Goal: Use online tool/utility: Use online tool/utility

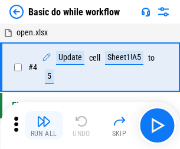
click at [44, 125] on img "button" at bounding box center [44, 121] width 14 height 14
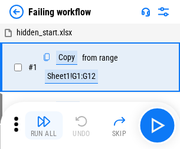
click at [44, 125] on img "button" at bounding box center [44, 121] width 14 height 14
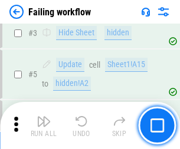
scroll to position [250, 0]
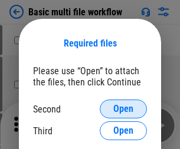
click at [123, 109] on span "Open" at bounding box center [123, 108] width 20 height 9
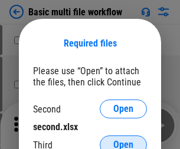
click at [123, 140] on span "Open" at bounding box center [123, 144] width 20 height 9
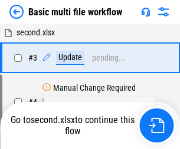
scroll to position [261, 0]
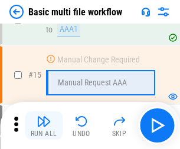
click at [44, 125] on img "button" at bounding box center [44, 121] width 14 height 14
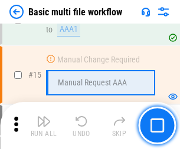
scroll to position [784, 0]
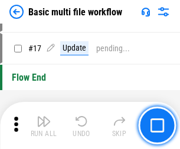
click at [44, 125] on img "button" at bounding box center [44, 121] width 14 height 14
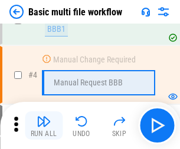
click at [44, 125] on img "button" at bounding box center [44, 121] width 14 height 14
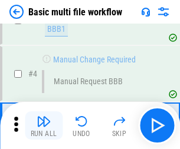
click at [44, 125] on img "button" at bounding box center [44, 121] width 14 height 14
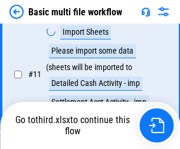
scroll to position [552, 0]
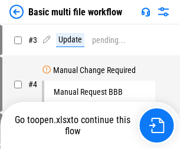
scroll to position [48, 0]
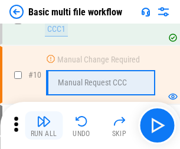
click at [44, 125] on img "button" at bounding box center [44, 121] width 14 height 14
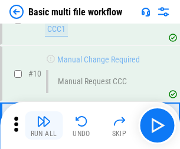
click at [44, 125] on img "button" at bounding box center [44, 121] width 14 height 14
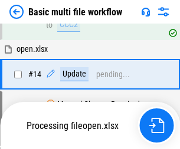
scroll to position [616, 0]
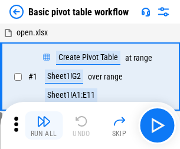
click at [44, 125] on img "button" at bounding box center [44, 121] width 14 height 14
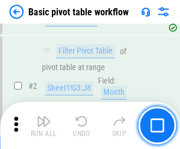
scroll to position [282, 0]
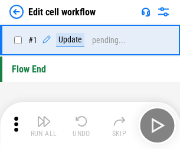
click at [44, 125] on img "button" at bounding box center [44, 121] width 14 height 14
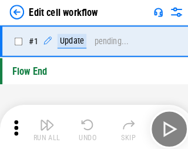
click at [44, 125] on img "button" at bounding box center [46, 121] width 14 height 14
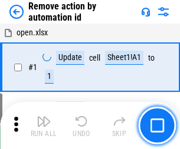
scroll to position [44, 0]
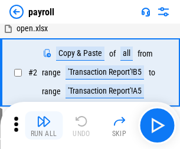
click at [44, 125] on img "button" at bounding box center [44, 121] width 14 height 14
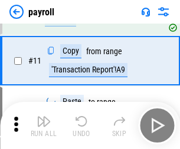
scroll to position [85, 0]
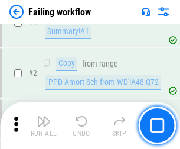
scroll to position [190, 0]
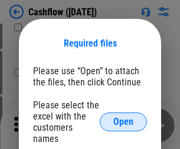
click at [123, 117] on span "Open" at bounding box center [123, 121] width 20 height 9
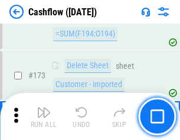
scroll to position [1246, 0]
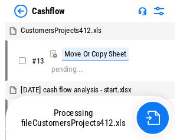
scroll to position [14, 0]
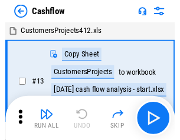
scroll to position [14, 0]
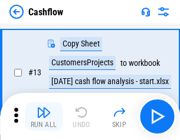
click at [44, 117] on img "button" at bounding box center [44, 112] width 14 height 14
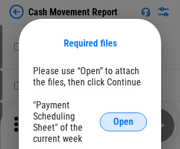
click at [123, 122] on span "Open" at bounding box center [123, 121] width 20 height 9
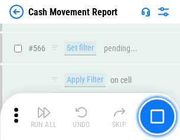
scroll to position [5396, 0]
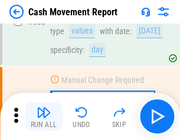
click at [44, 117] on img "button" at bounding box center [44, 112] width 14 height 14
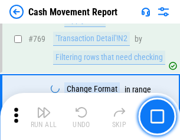
scroll to position [6542, 0]
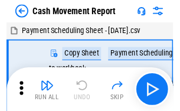
scroll to position [21, 0]
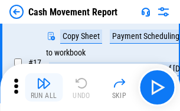
click at [44, 87] on img "button" at bounding box center [44, 83] width 14 height 14
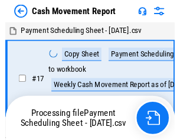
scroll to position [6, 0]
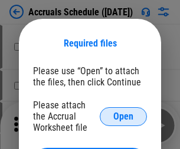
click at [123, 116] on span "Open" at bounding box center [123, 116] width 20 height 9
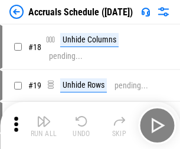
scroll to position [113, 0]
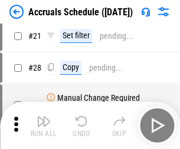
click at [44, 125] on img "button" at bounding box center [44, 121] width 14 height 14
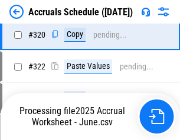
scroll to position [2190, 0]
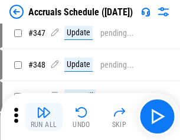
click at [44, 117] on img "button" at bounding box center [44, 112] width 14 height 14
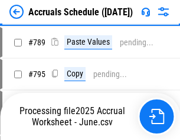
scroll to position [4946, 0]
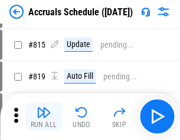
click at [44, 117] on img "button" at bounding box center [44, 112] width 14 height 14
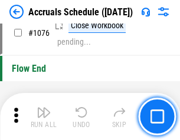
scroll to position [7052, 0]
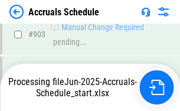
scroll to position [6048, 0]
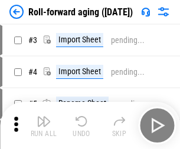
click at [44, 117] on img "button" at bounding box center [44, 121] width 14 height 14
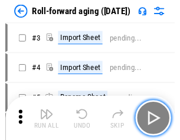
scroll to position [2, 0]
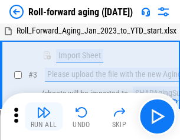
click at [44, 117] on img "button" at bounding box center [44, 112] width 14 height 14
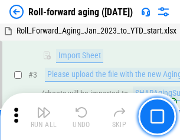
scroll to position [76, 0]
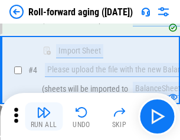
click at [44, 117] on img "button" at bounding box center [44, 112] width 14 height 14
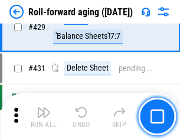
scroll to position [4083, 0]
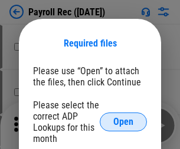
click at [123, 122] on span "Open" at bounding box center [123, 121] width 20 height 9
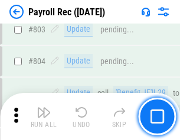
scroll to position [7480, 0]
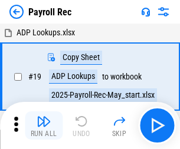
click at [44, 125] on img "button" at bounding box center [44, 121] width 14 height 14
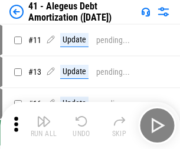
click at [44, 125] on img "button" at bounding box center [44, 121] width 14 height 14
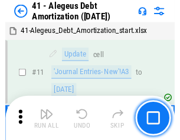
scroll to position [145, 0]
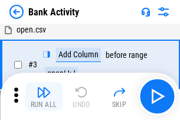
click at [44, 96] on img "button" at bounding box center [44, 92] width 14 height 14
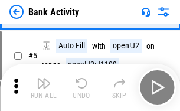
scroll to position [62, 0]
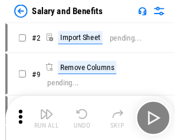
scroll to position [16, 0]
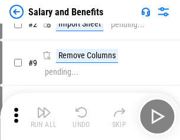
click at [44, 117] on img "button" at bounding box center [44, 112] width 14 height 14
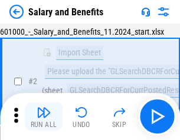
click at [44, 117] on img "button" at bounding box center [44, 112] width 14 height 14
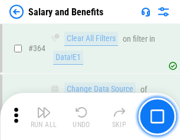
scroll to position [5545, 0]
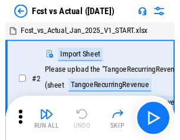
scroll to position [15, 0]
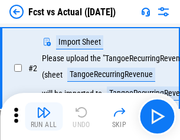
click at [44, 117] on img "button" at bounding box center [44, 112] width 14 height 14
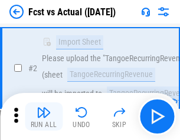
click at [44, 117] on img "button" at bounding box center [44, 112] width 14 height 14
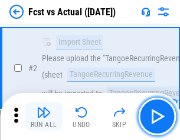
scroll to position [110, 0]
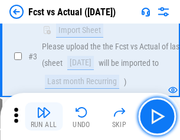
click at [44, 117] on img "button" at bounding box center [44, 112] width 14 height 14
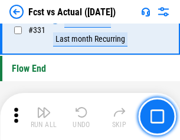
scroll to position [5636, 0]
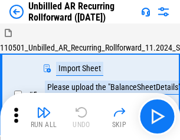
scroll to position [25, 0]
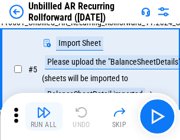
click at [44, 117] on img "button" at bounding box center [44, 112] width 14 height 14
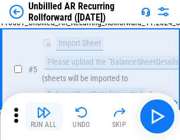
click at [44, 117] on img "button" at bounding box center [44, 112] width 14 height 14
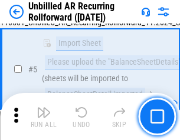
scroll to position [111, 0]
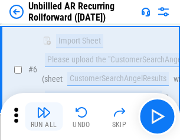
click at [44, 117] on img "button" at bounding box center [44, 112] width 14 height 14
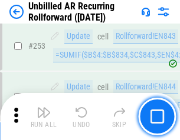
scroll to position [3999, 0]
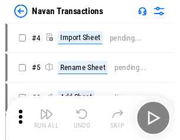
scroll to position [19, 0]
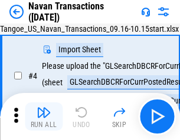
click at [44, 117] on img "button" at bounding box center [44, 112] width 14 height 14
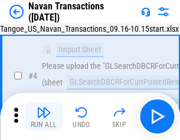
click at [44, 117] on img "button" at bounding box center [44, 112] width 14 height 14
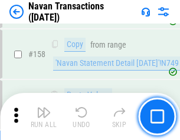
scroll to position [3817, 0]
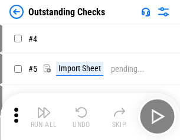
click at [44, 117] on img "button" at bounding box center [44, 112] width 14 height 14
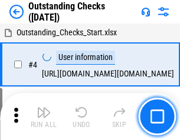
scroll to position [49, 0]
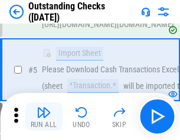
click at [44, 117] on img "button" at bounding box center [44, 112] width 14 height 14
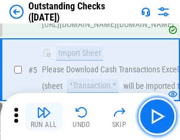
scroll to position [123, 0]
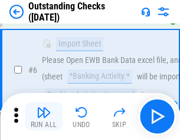
click at [44, 117] on img "button" at bounding box center [44, 112] width 14 height 14
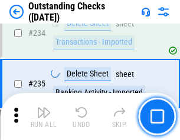
scroll to position [3575, 0]
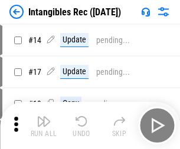
click at [44, 125] on img "button" at bounding box center [44, 121] width 14 height 14
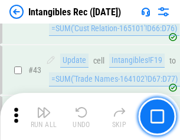
scroll to position [459, 0]
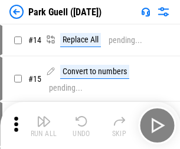
click at [44, 117] on img "button" at bounding box center [44, 121] width 14 height 14
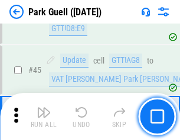
scroll to position [1472, 0]
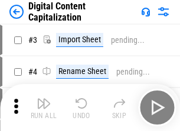
click at [44, 99] on img "button" at bounding box center [44, 104] width 14 height 14
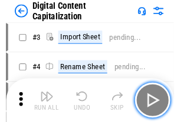
scroll to position [34, 0]
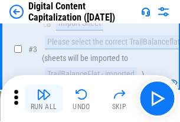
click at [44, 99] on img "button" at bounding box center [44, 95] width 14 height 14
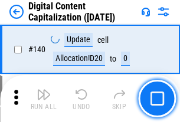
scroll to position [1249, 0]
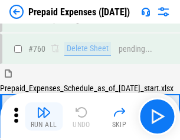
click at [44, 117] on img "button" at bounding box center [44, 112] width 14 height 14
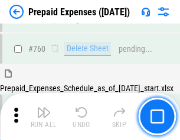
scroll to position [3263, 0]
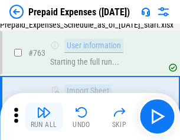
click at [44, 117] on img "button" at bounding box center [44, 112] width 14 height 14
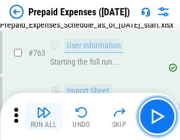
scroll to position [3333, 0]
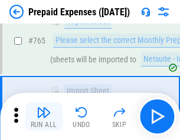
click at [44, 117] on img "button" at bounding box center [44, 112] width 14 height 14
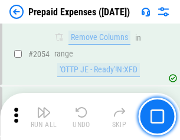
scroll to position [12307, 0]
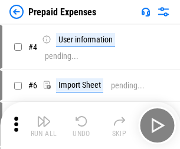
click at [44, 125] on img "button" at bounding box center [44, 121] width 14 height 14
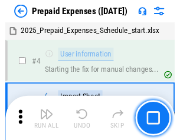
scroll to position [52, 0]
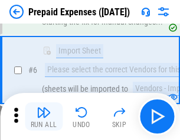
click at [44, 117] on img "button" at bounding box center [44, 112] width 14 height 14
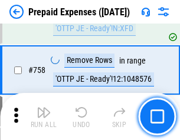
scroll to position [4195, 0]
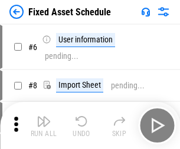
click at [44, 125] on img "button" at bounding box center [44, 121] width 14 height 14
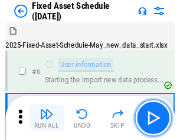
scroll to position [64, 0]
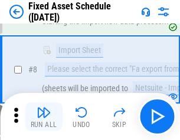
click at [44, 117] on img "button" at bounding box center [44, 112] width 14 height 14
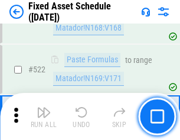
scroll to position [4092, 0]
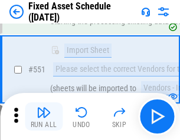
click at [44, 117] on img "button" at bounding box center [44, 112] width 14 height 14
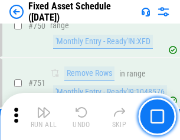
scroll to position [5740, 0]
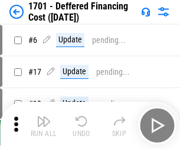
click at [44, 125] on img "button" at bounding box center [44, 121] width 14 height 14
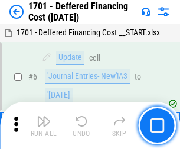
scroll to position [141, 0]
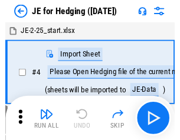
scroll to position [2, 0]
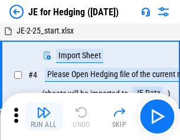
click at [44, 117] on img "button" at bounding box center [44, 112] width 14 height 14
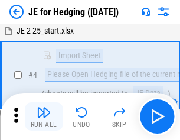
click at [44, 117] on img "button" at bounding box center [44, 112] width 14 height 14
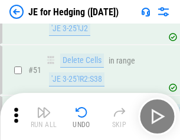
scroll to position [762, 0]
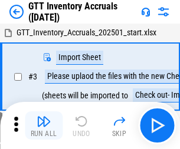
click at [44, 117] on img "button" at bounding box center [44, 121] width 14 height 14
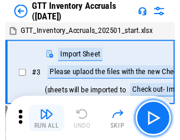
scroll to position [2, 0]
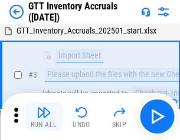
click at [44, 117] on img "button" at bounding box center [44, 112] width 14 height 14
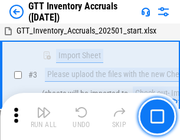
scroll to position [76, 0]
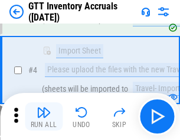
click at [44, 117] on img "button" at bounding box center [44, 112] width 14 height 14
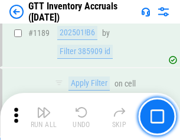
scroll to position [9614, 0]
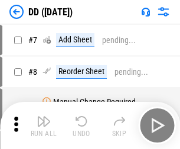
click at [44, 125] on img "button" at bounding box center [44, 121] width 14 height 14
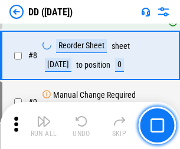
scroll to position [114, 0]
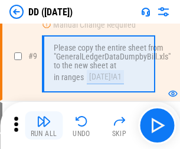
click at [44, 125] on img "button" at bounding box center [44, 121] width 14 height 14
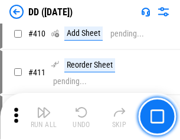
scroll to position [5268, 0]
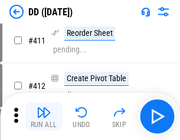
click at [44, 117] on img "button" at bounding box center [44, 112] width 14 height 14
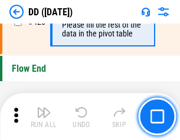
scroll to position [5635, 0]
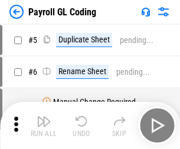
click at [44, 125] on img "button" at bounding box center [44, 121] width 14 height 14
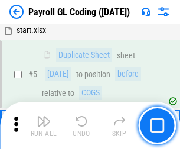
scroll to position [141, 0]
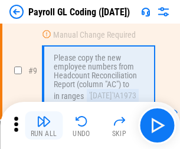
click at [44, 125] on img "button" at bounding box center [44, 121] width 14 height 14
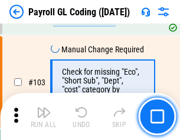
scroll to position [2762, 0]
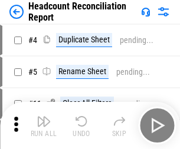
click at [44, 125] on img "button" at bounding box center [44, 121] width 14 height 14
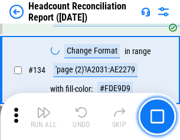
scroll to position [1415, 0]
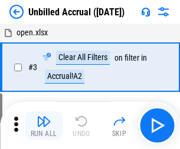
click at [44, 125] on img "button" at bounding box center [44, 121] width 14 height 14
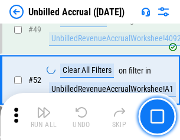
scroll to position [1068, 0]
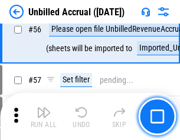
click at [44, 117] on img "button" at bounding box center [44, 112] width 14 height 14
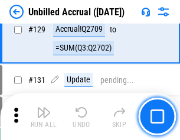
scroll to position [3507, 0]
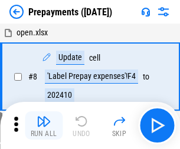
click at [44, 125] on img "button" at bounding box center [44, 121] width 14 height 14
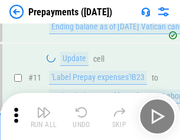
scroll to position [74, 0]
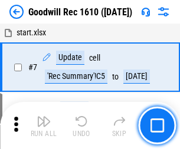
scroll to position [201, 0]
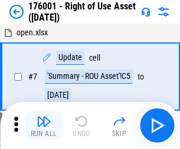
click at [44, 125] on img "button" at bounding box center [44, 121] width 14 height 14
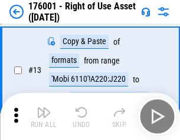
scroll to position [76, 0]
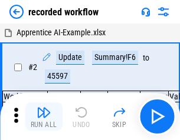
click at [44, 117] on img "button" at bounding box center [44, 112] width 14 height 14
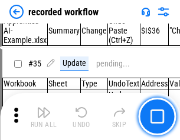
scroll to position [3680, 0]
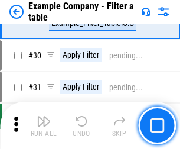
scroll to position [1077, 0]
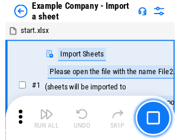
scroll to position [18, 0]
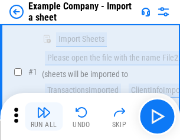
click at [44, 117] on img "button" at bounding box center [44, 112] width 14 height 14
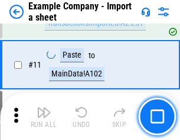
scroll to position [260, 0]
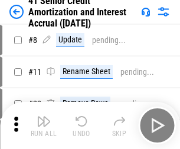
click at [44, 117] on img "button" at bounding box center [44, 121] width 14 height 14
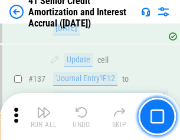
scroll to position [1081, 0]
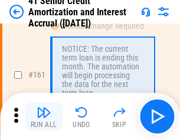
click at [44, 117] on img "button" at bounding box center [44, 112] width 14 height 14
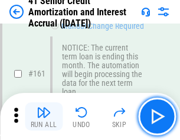
scroll to position [1259, 0]
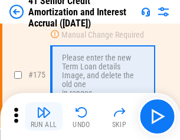
click at [44, 117] on img "button" at bounding box center [44, 112] width 14 height 14
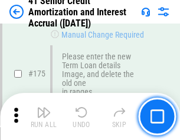
scroll to position [1379, 0]
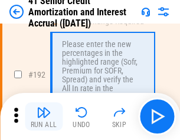
click at [44, 117] on img "button" at bounding box center [44, 112] width 14 height 14
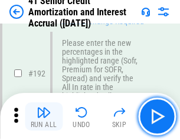
scroll to position [1502, 0]
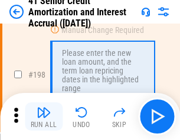
click at [44, 117] on img "button" at bounding box center [44, 112] width 14 height 14
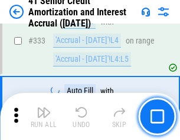
scroll to position [3008, 0]
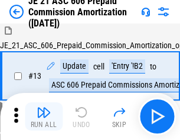
click at [44, 117] on img "button" at bounding box center [44, 112] width 14 height 14
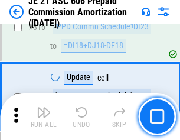
scroll to position [2198, 0]
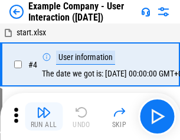
click at [44, 117] on img "button" at bounding box center [44, 112] width 14 height 14
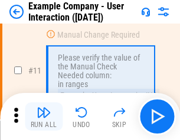
click at [44, 117] on img "button" at bounding box center [44, 112] width 14 height 14
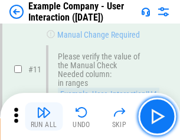
scroll to position [255, 0]
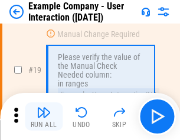
click at [44, 117] on img "button" at bounding box center [44, 112] width 14 height 14
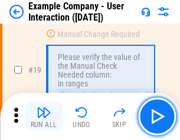
click at [44, 117] on img "button" at bounding box center [44, 112] width 14 height 14
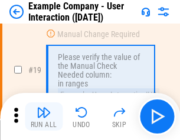
click at [44, 117] on img "button" at bounding box center [44, 112] width 14 height 14
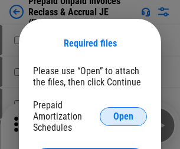
click at [123, 116] on span "Open" at bounding box center [123, 116] width 20 height 9
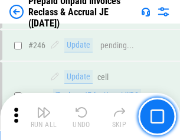
scroll to position [1590, 0]
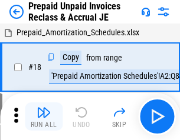
click at [44, 117] on img "button" at bounding box center [44, 112] width 14 height 14
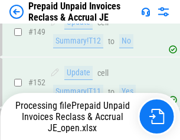
scroll to position [1529, 0]
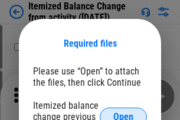
click at [123, 112] on span "Open" at bounding box center [123, 116] width 20 height 9
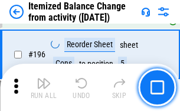
scroll to position [2266, 0]
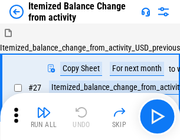
scroll to position [18, 0]
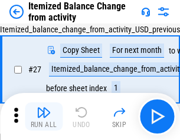
click at [44, 117] on img "button" at bounding box center [44, 112] width 14 height 14
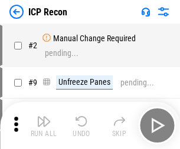
scroll to position [5, 0]
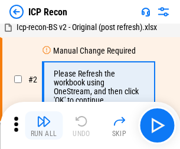
click at [44, 125] on img "button" at bounding box center [44, 121] width 14 height 14
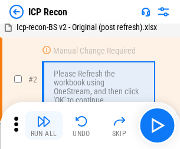
click at [44, 125] on img "button" at bounding box center [44, 121] width 14 height 14
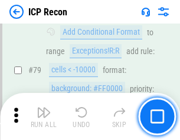
scroll to position [1154, 0]
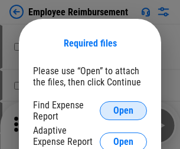
click at [123, 111] on span "Open" at bounding box center [123, 110] width 20 height 9
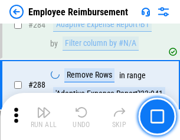
scroll to position [3200, 0]
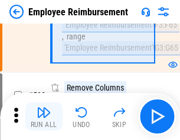
click at [44, 117] on img "button" at bounding box center [44, 112] width 14 height 14
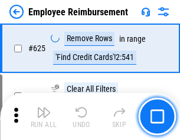
scroll to position [7049, 0]
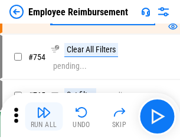
click at [44, 117] on img "button" at bounding box center [44, 112] width 14 height 14
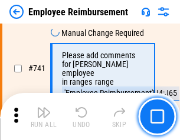
scroll to position [8260, 0]
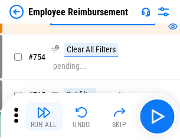
click at [44, 117] on img "button" at bounding box center [44, 112] width 14 height 14
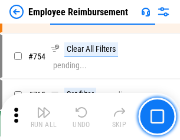
click at [44, 117] on img "button" at bounding box center [44, 112] width 14 height 14
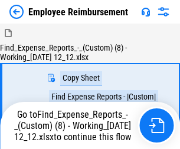
scroll to position [40, 0]
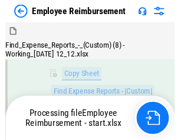
scroll to position [240, 0]
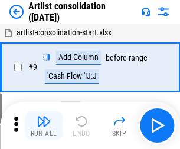
click at [44, 125] on img "button" at bounding box center [44, 121] width 14 height 14
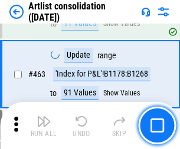
scroll to position [5155, 0]
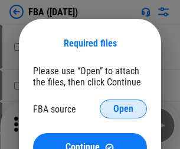
click at [123, 109] on span "Open" at bounding box center [123, 108] width 20 height 9
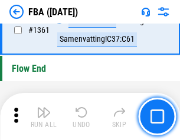
scroll to position [12644, 0]
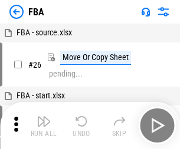
scroll to position [12, 0]
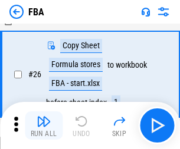
click at [44, 125] on img "button" at bounding box center [44, 121] width 14 height 14
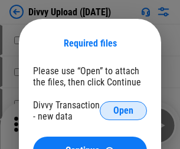
click at [123, 111] on span "Open" at bounding box center [123, 110] width 20 height 9
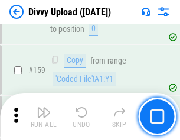
scroll to position [1219, 0]
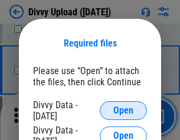
click at [123, 111] on span "Open" at bounding box center [123, 110] width 20 height 9
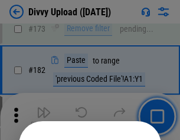
scroll to position [1322, 0]
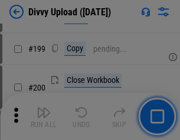
scroll to position [1712, 0]
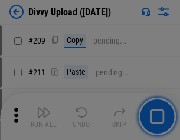
scroll to position [2000, 0]
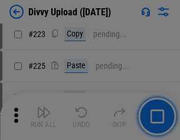
scroll to position [2350, 0]
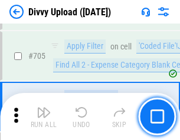
scroll to position [8054, 0]
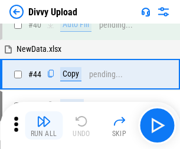
click at [44, 125] on img "button" at bounding box center [44, 121] width 14 height 14
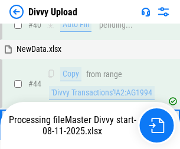
scroll to position [130, 0]
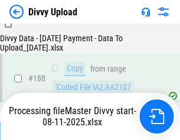
scroll to position [1386, 0]
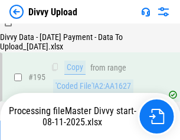
scroll to position [1645, 0]
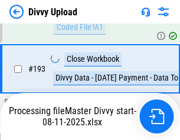
scroll to position [1577, 0]
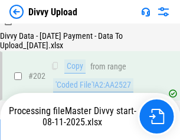
scroll to position [1905, 0]
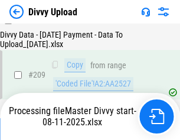
scroll to position [2165, 0]
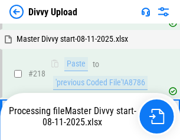
scroll to position [2484, 0]
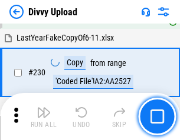
scroll to position [2922, 0]
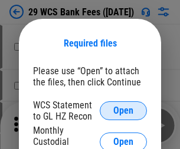
click at [123, 111] on span "Open" at bounding box center [123, 110] width 20 height 9
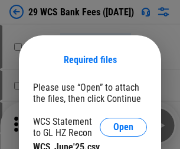
scroll to position [16, 0]
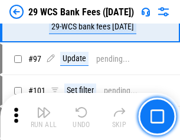
scroll to position [1147, 0]
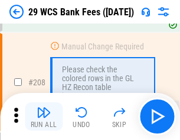
click at [44, 117] on img "button" at bounding box center [44, 112] width 14 height 14
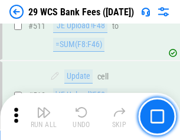
scroll to position [5924, 0]
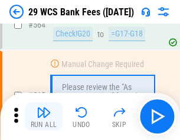
click at [44, 117] on img "button" at bounding box center [44, 112] width 14 height 14
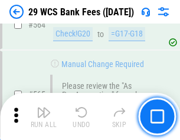
scroll to position [6368, 0]
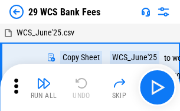
scroll to position [21, 0]
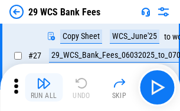
click at [44, 87] on img "button" at bounding box center [44, 83] width 14 height 14
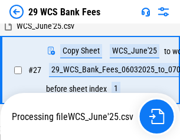
scroll to position [175, 0]
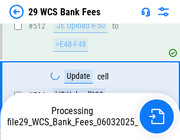
scroll to position [6286, 0]
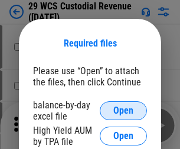
click at [123, 111] on span "Open" at bounding box center [123, 110] width 20 height 9
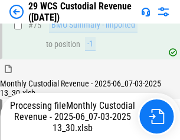
scroll to position [1230, 0]
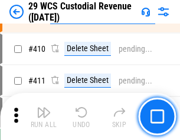
click at [44, 117] on img "button" at bounding box center [44, 112] width 14 height 14
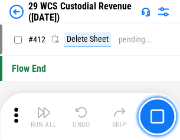
scroll to position [5623, 0]
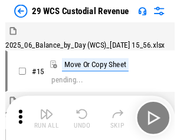
scroll to position [28, 0]
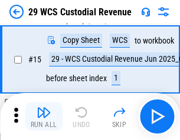
click at [44, 117] on img "button" at bounding box center [44, 112] width 14 height 14
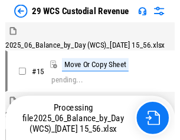
scroll to position [28, 0]
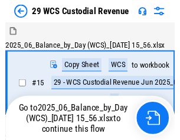
scroll to position [22, 0]
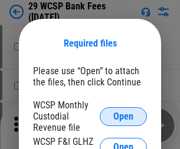
click at [123, 116] on span "Open" at bounding box center [123, 116] width 20 height 9
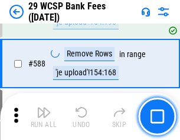
scroll to position [4634, 0]
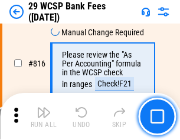
click at [44, 117] on img "button" at bounding box center [44, 112] width 14 height 14
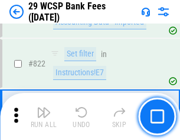
scroll to position [7253, 0]
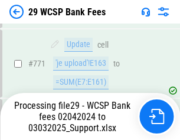
scroll to position [6653, 0]
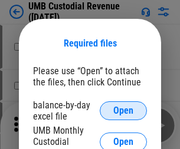
click at [123, 111] on span "Open" at bounding box center [123, 110] width 20 height 9
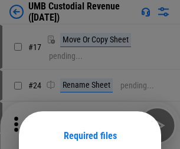
scroll to position [92, 0]
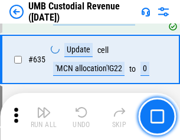
scroll to position [6161, 0]
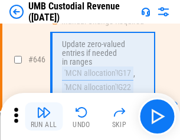
click at [44, 117] on img "button" at bounding box center [44, 112] width 14 height 14
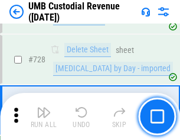
scroll to position [7263, 0]
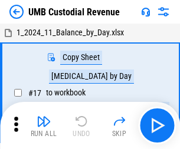
scroll to position [9, 0]
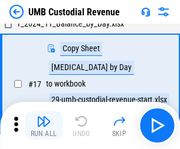
click at [44, 125] on img "button" at bounding box center [44, 121] width 14 height 14
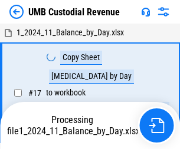
scroll to position [9, 0]
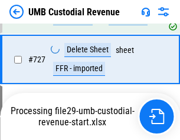
scroll to position [7236, 0]
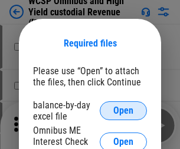
click at [123, 111] on span "Open" at bounding box center [123, 110] width 20 height 9
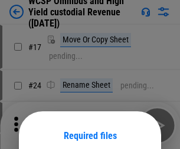
scroll to position [92, 0]
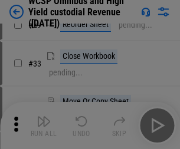
scroll to position [269, 0]
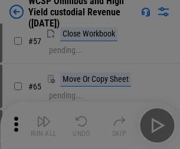
scroll to position [513, 0]
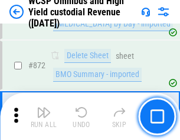
scroll to position [9965, 0]
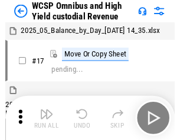
scroll to position [6, 0]
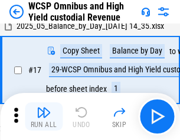
click at [44, 117] on img "button" at bounding box center [44, 112] width 14 height 14
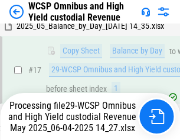
scroll to position [185, 0]
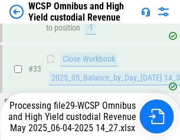
scroll to position [583, 0]
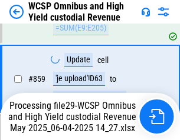
scroll to position [9938, 0]
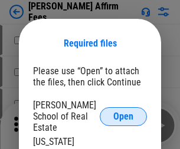
click at [123, 112] on span "Open" at bounding box center [123, 116] width 20 height 9
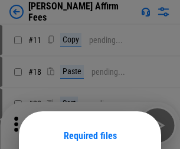
scroll to position [92, 0]
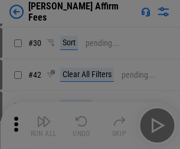
scroll to position [240, 0]
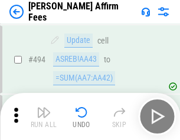
scroll to position [3201, 0]
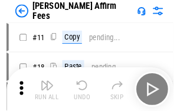
scroll to position [12, 0]
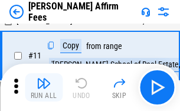
click at [44, 87] on img "button" at bounding box center [44, 83] width 14 height 14
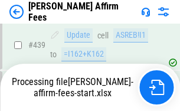
scroll to position [3088, 0]
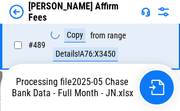
scroll to position [3105, 0]
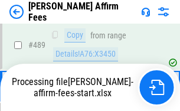
scroll to position [3088, 0]
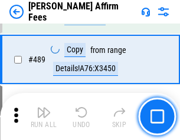
scroll to position [3073, 0]
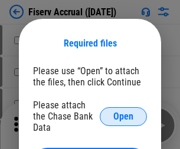
click at [123, 112] on span "Open" at bounding box center [123, 116] width 20 height 9
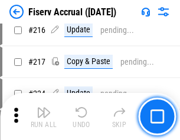
scroll to position [3186, 0]
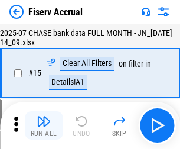
click at [44, 125] on img "button" at bounding box center [44, 121] width 14 height 14
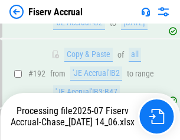
scroll to position [3248, 0]
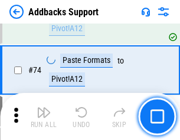
scroll to position [857, 0]
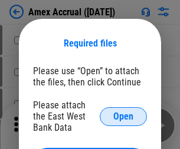
click at [123, 116] on span "Open" at bounding box center [123, 116] width 20 height 9
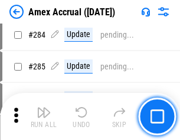
scroll to position [3224, 0]
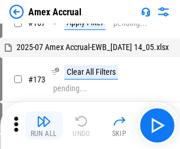
click at [44, 125] on img "button" at bounding box center [44, 121] width 14 height 14
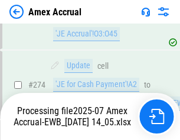
scroll to position [3509, 0]
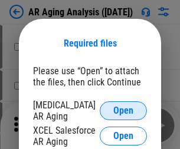
click at [123, 109] on span "Open" at bounding box center [123, 110] width 20 height 9
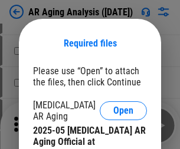
scroll to position [354, 0]
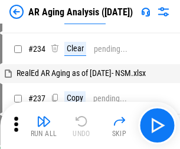
scroll to position [12, 0]
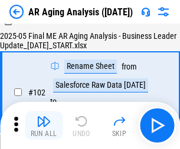
click at [44, 125] on img "button" at bounding box center [44, 121] width 14 height 14
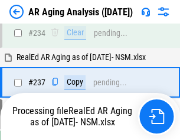
scroll to position [1825, 0]
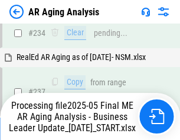
scroll to position [1811, 0]
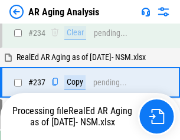
scroll to position [1811, 0]
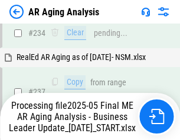
scroll to position [1860, 0]
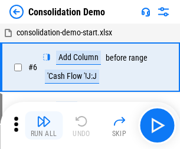
click at [44, 125] on img "button" at bounding box center [44, 121] width 14 height 14
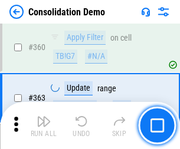
scroll to position [3946, 0]
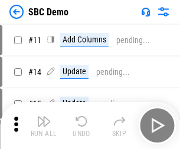
click at [44, 125] on img "button" at bounding box center [44, 121] width 14 height 14
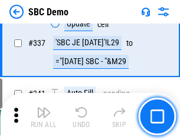
scroll to position [3097, 0]
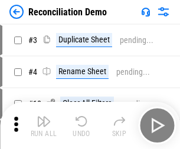
click at [44, 125] on img "button" at bounding box center [44, 121] width 14 height 14
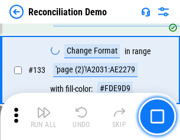
scroll to position [1398, 0]
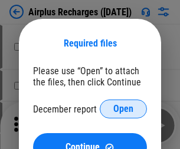
click at [123, 109] on span "Open" at bounding box center [123, 108] width 20 height 9
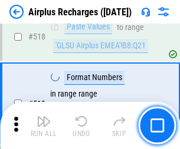
scroll to position [5066, 0]
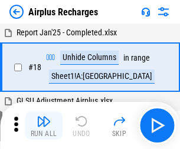
click at [44, 125] on img "button" at bounding box center [44, 121] width 14 height 14
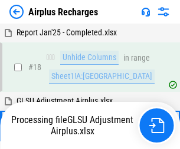
scroll to position [52, 0]
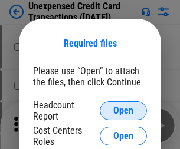
click at [123, 111] on span "Open" at bounding box center [123, 110] width 20 height 9
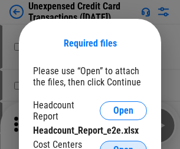
click at [123, 145] on span "Open" at bounding box center [123, 149] width 20 height 9
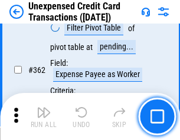
scroll to position [3028, 0]
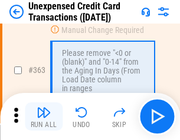
click at [44, 117] on img "button" at bounding box center [44, 112] width 14 height 14
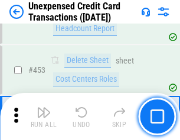
scroll to position [4016, 0]
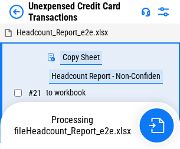
scroll to position [18, 0]
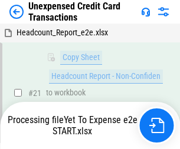
scroll to position [191, 0]
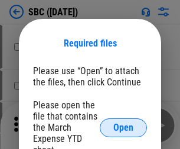
click at [123, 127] on span "Open" at bounding box center [123, 127] width 20 height 9
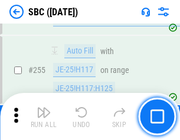
scroll to position [2301, 0]
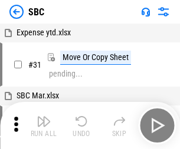
scroll to position [12, 0]
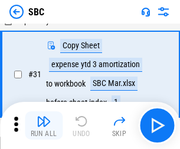
click at [44, 125] on img "button" at bounding box center [44, 121] width 14 height 14
